Goal: Information Seeking & Learning: Learn about a topic

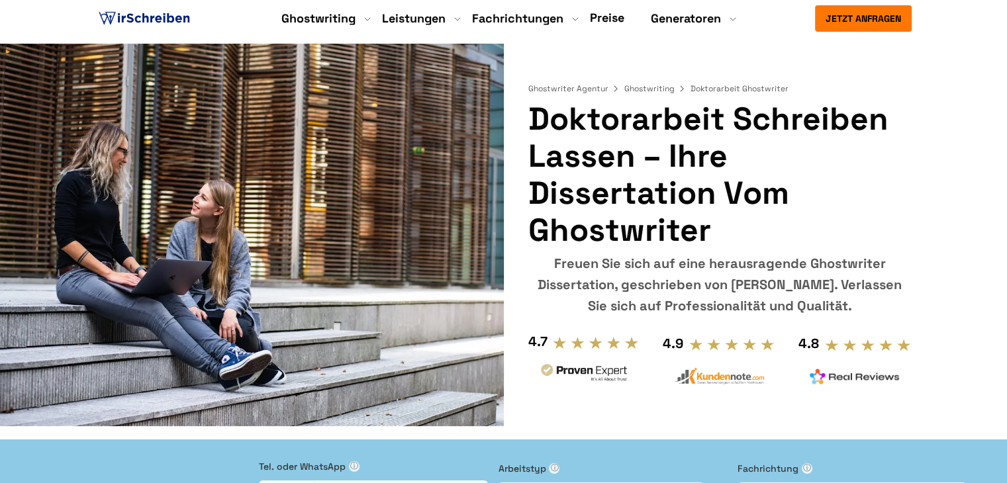
scroll to position [2486, 0]
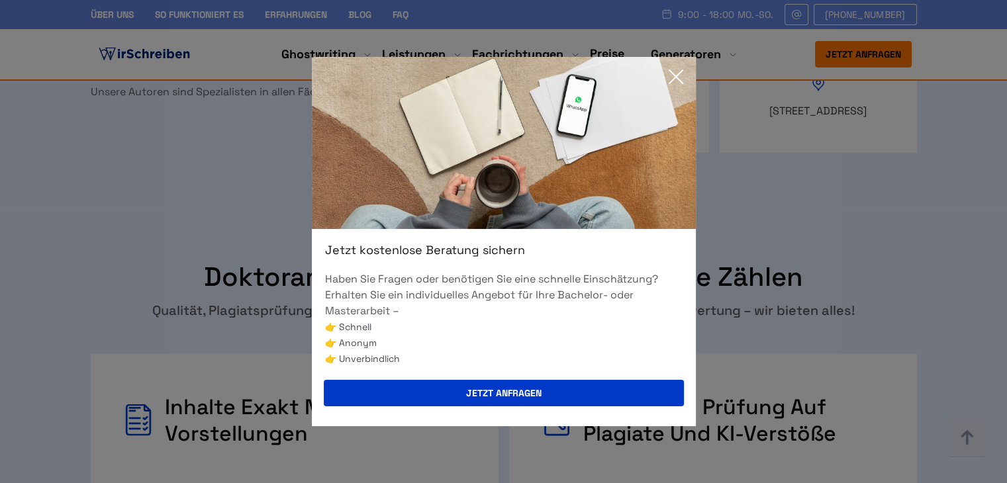
click at [675, 81] on icon at bounding box center [676, 77] width 26 height 26
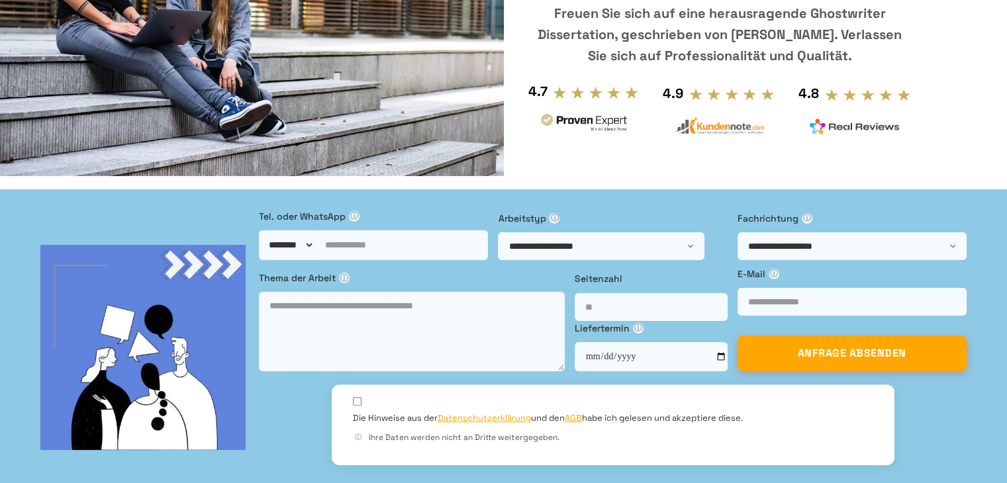
scroll to position [0, 0]
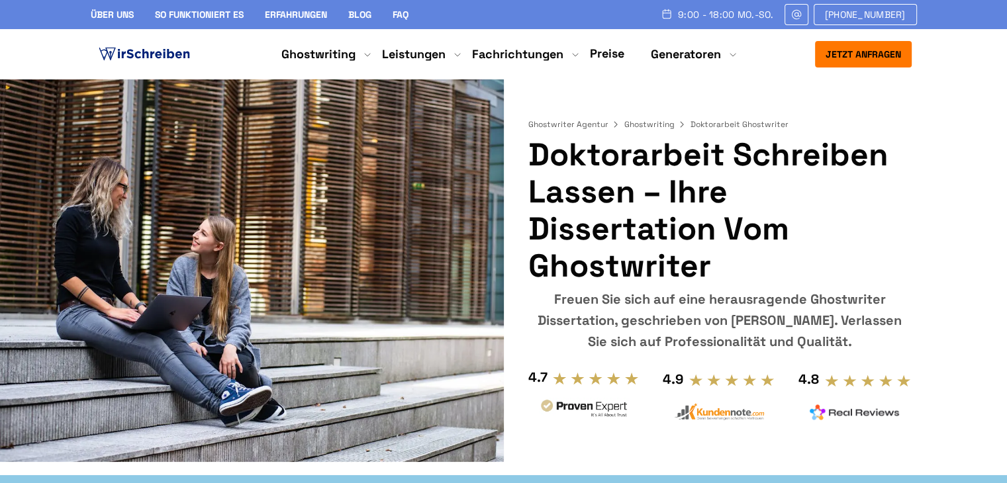
click at [649, 222] on h1 "Doktorarbeit schreiben lassen – Ihre Dissertation vom Ghostwriter" at bounding box center [719, 210] width 383 height 148
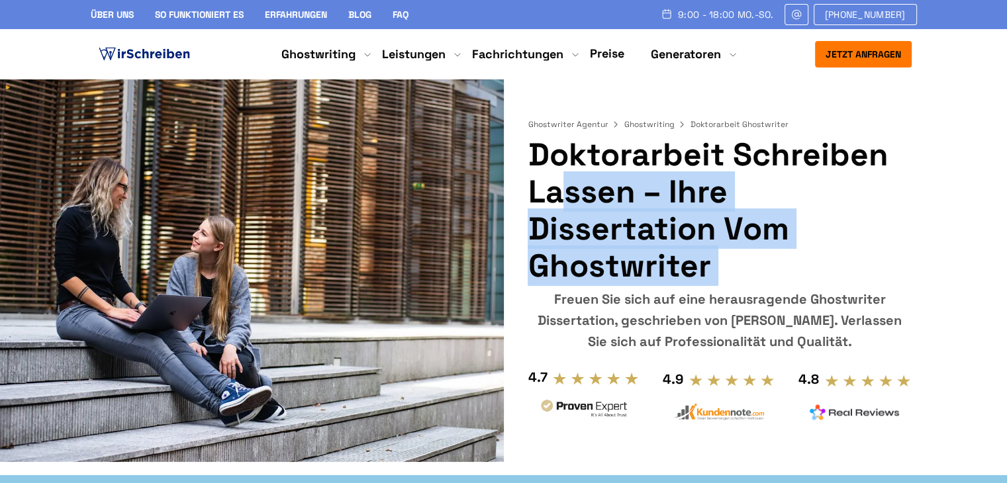
click at [649, 222] on h1 "Doktorarbeit schreiben lassen – Ihre Dissertation vom Ghostwriter" at bounding box center [719, 210] width 383 height 148
copy div "Doktorarbeit schreiben lassen – Ihre Dissertation vom Ghostwriter"
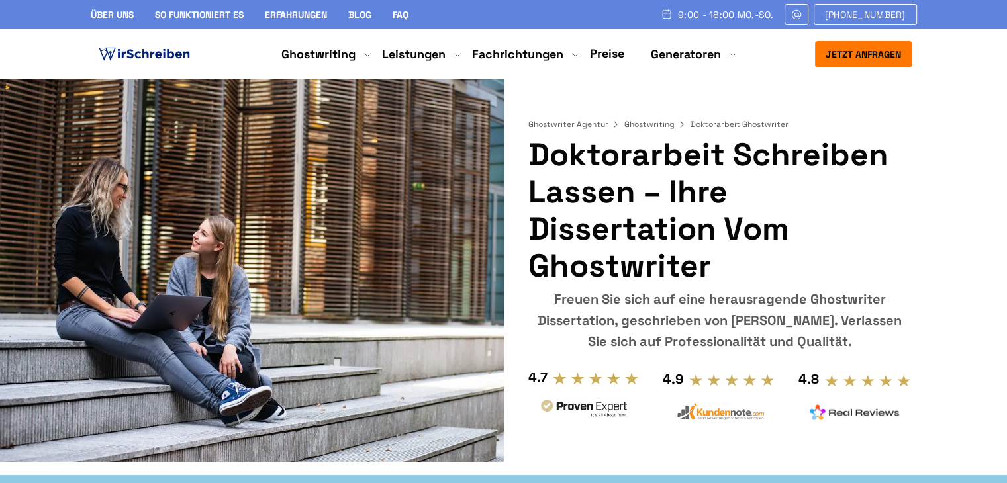
click at [695, 181] on h1 "Doktorarbeit schreiben lassen – Ihre Dissertation vom Ghostwriter" at bounding box center [719, 210] width 383 height 148
click at [725, 239] on h1 "Doktorarbeit schreiben lassen – Ihre Dissertation vom Ghostwriter" at bounding box center [719, 210] width 383 height 148
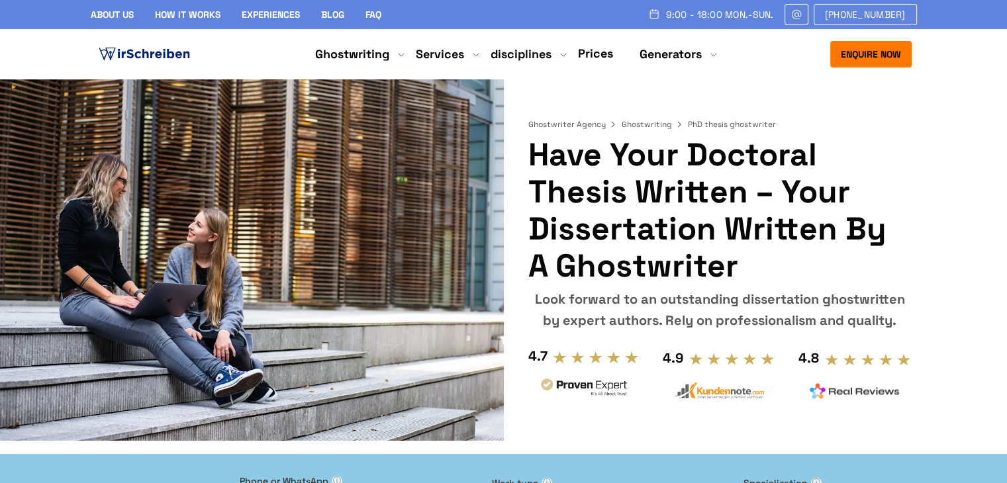
click at [668, 256] on font "Have your doctoral thesis written – your dissertation written by a ghostwriter" at bounding box center [707, 210] width 358 height 152
copy font "ghostwriter"
